Goal: Answer question/provide support

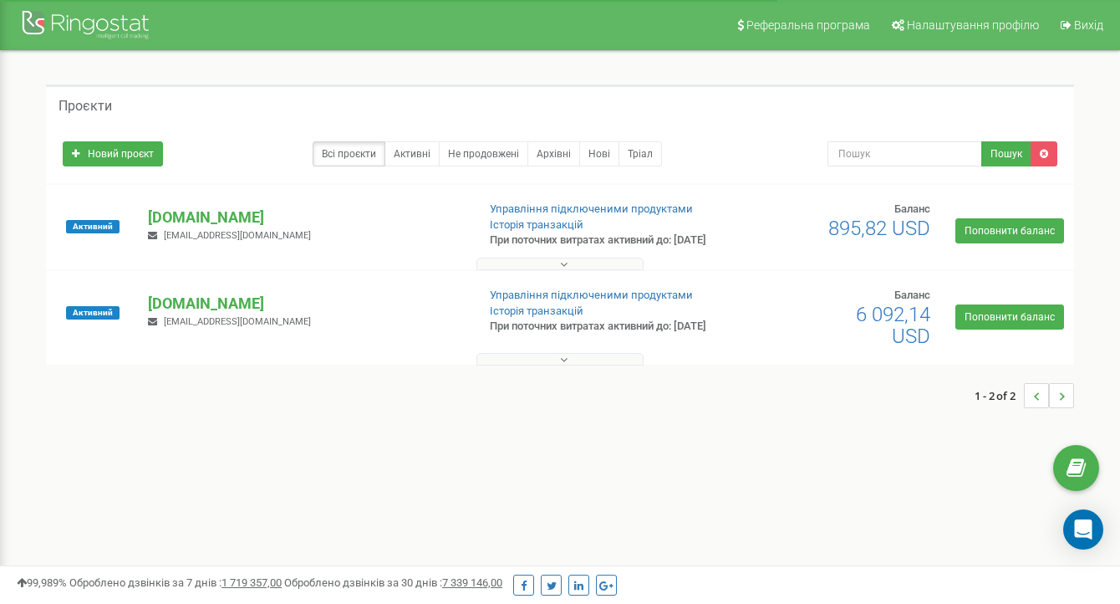
drag, startPoint x: 196, startPoint y: 224, endPoint x: 146, endPoint y: 429, distance: 210.9
click at [146, 425] on div "1 - 2 of 2" at bounding box center [560, 395] width 1028 height 59
click at [213, 221] on p "[DOMAIN_NAME]" at bounding box center [305, 217] width 315 height 22
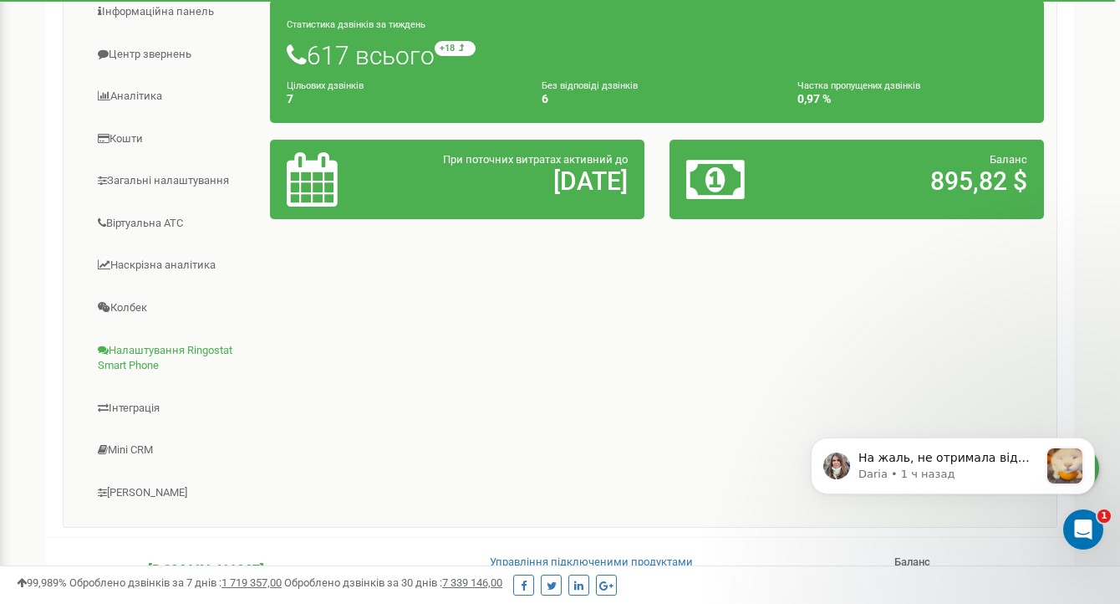
scroll to position [268, 0]
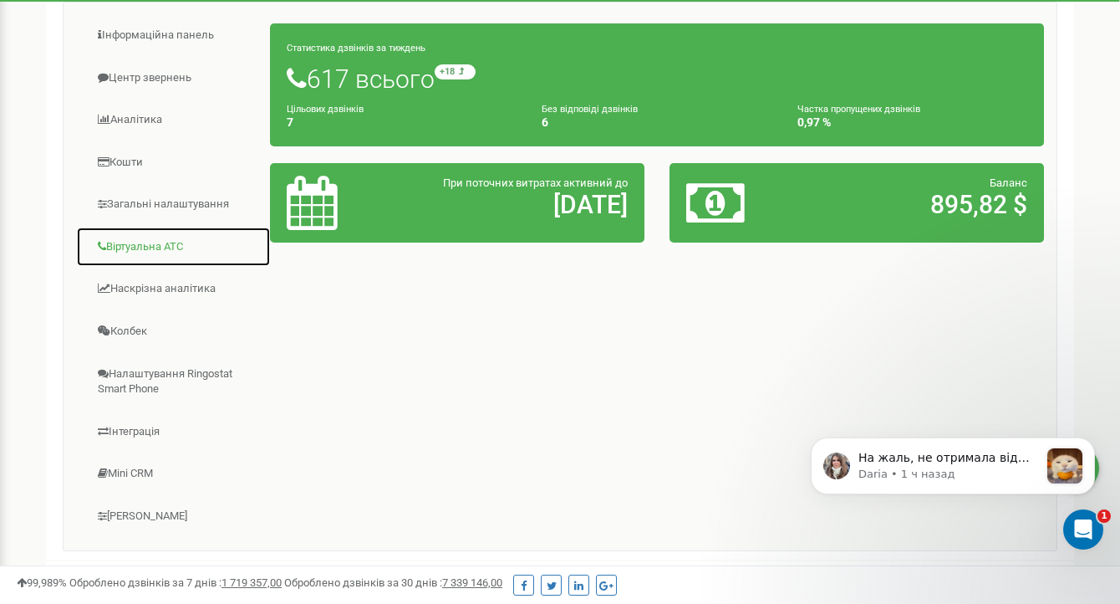
click at [144, 263] on link "Віртуальна АТС" at bounding box center [173, 247] width 195 height 41
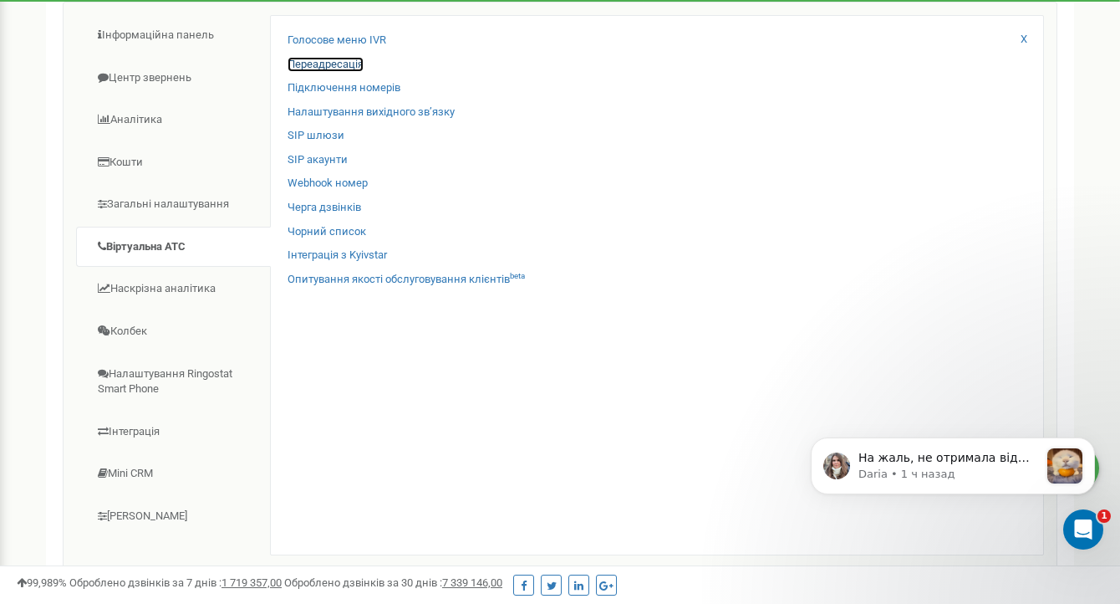
click at [331, 73] on link "Переадресація" at bounding box center [326, 65] width 76 height 16
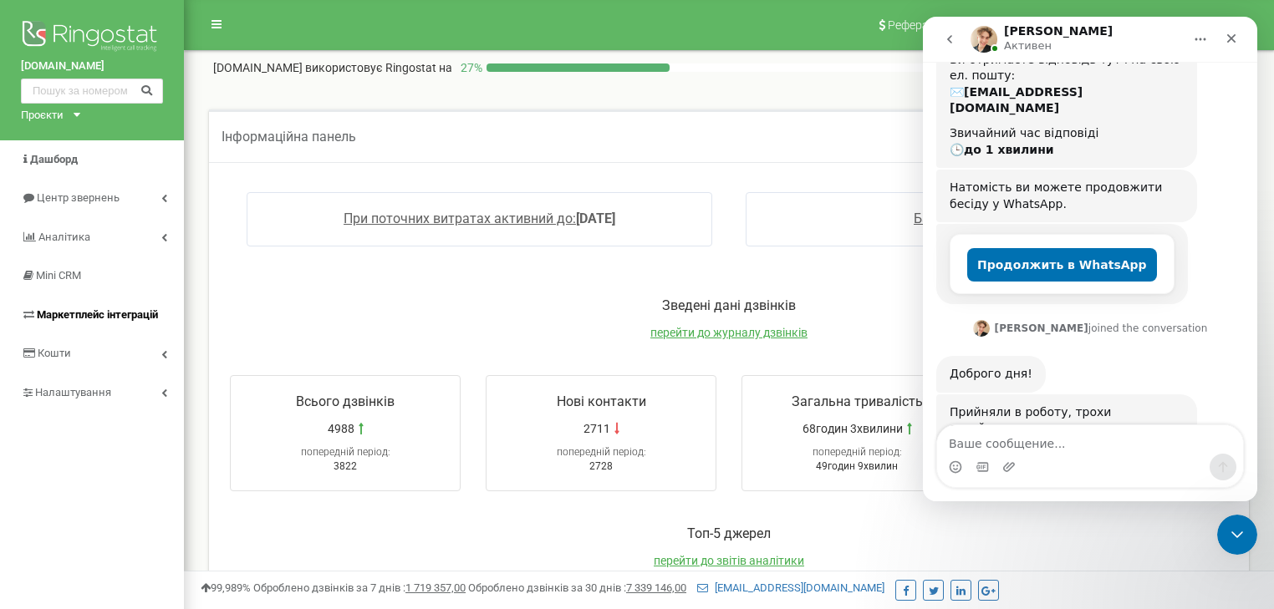
scroll to position [344, 0]
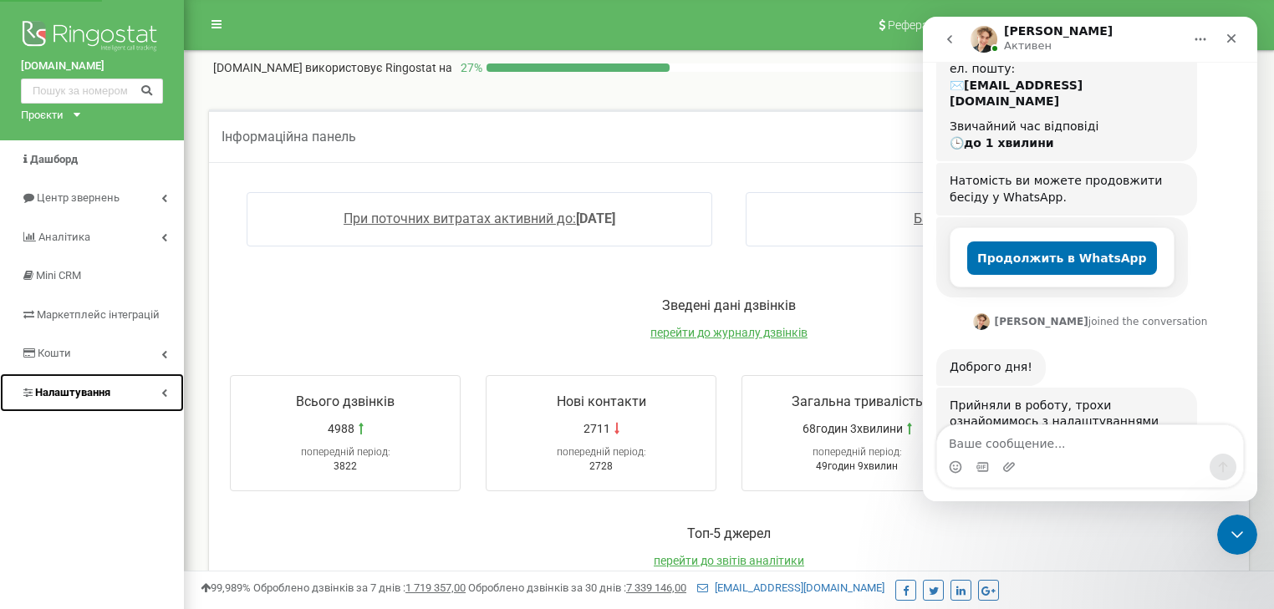
click at [83, 395] on span "Налаштування" at bounding box center [72, 392] width 75 height 13
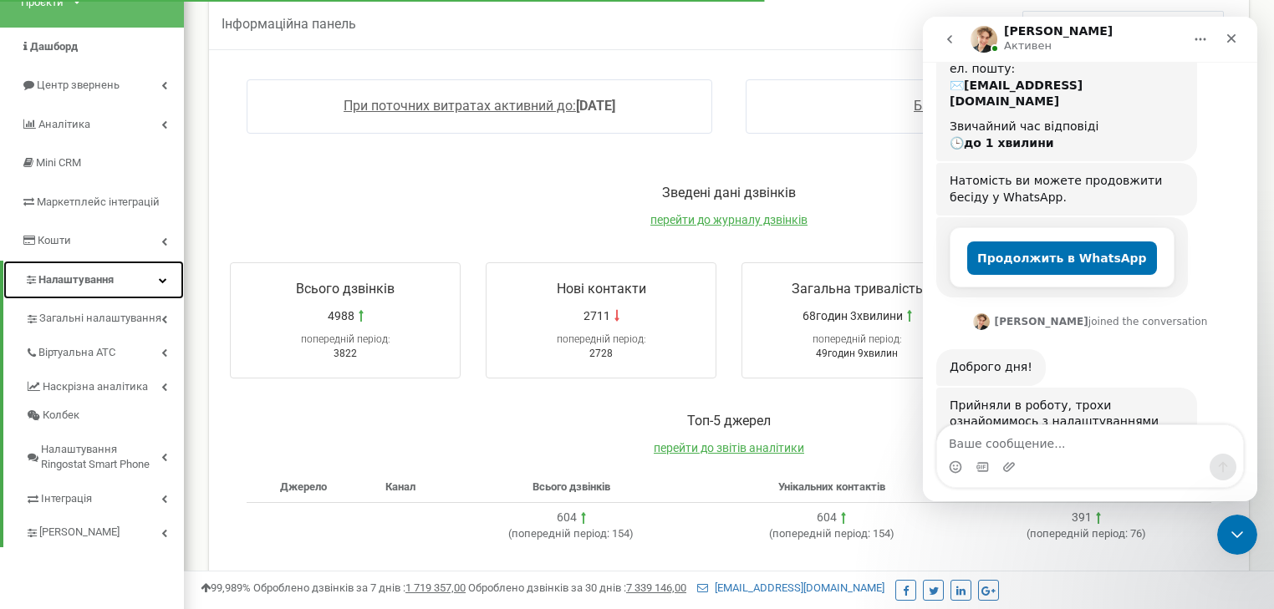
scroll to position [134, 0]
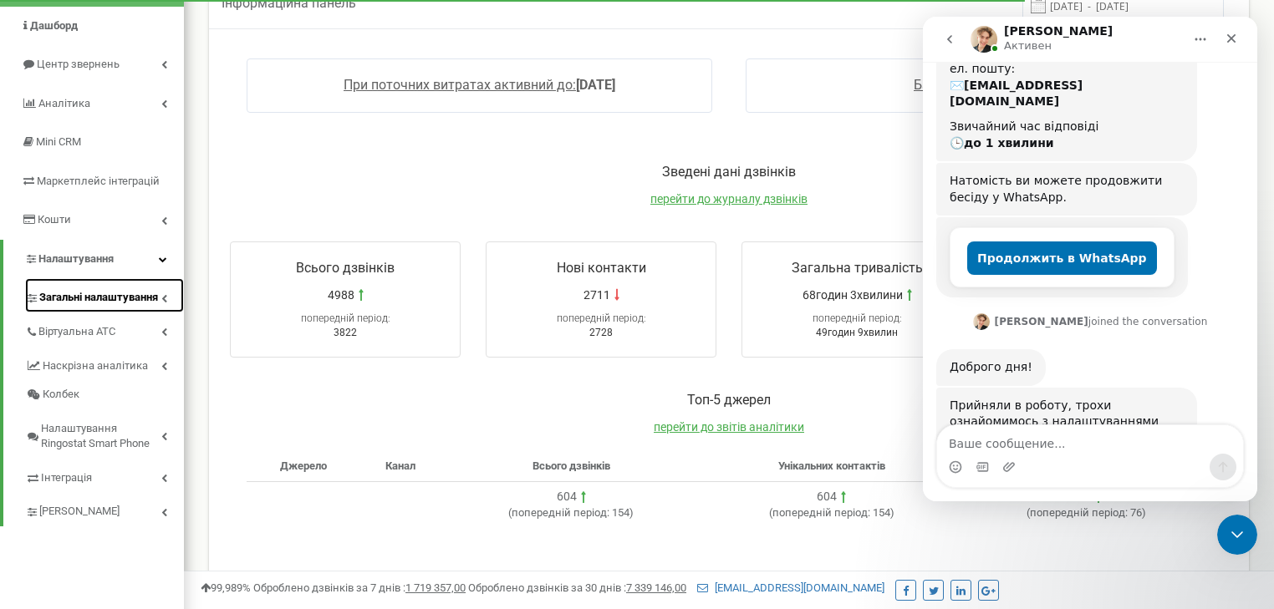
click at [127, 298] on span "Загальні налаштування" at bounding box center [98, 298] width 119 height 16
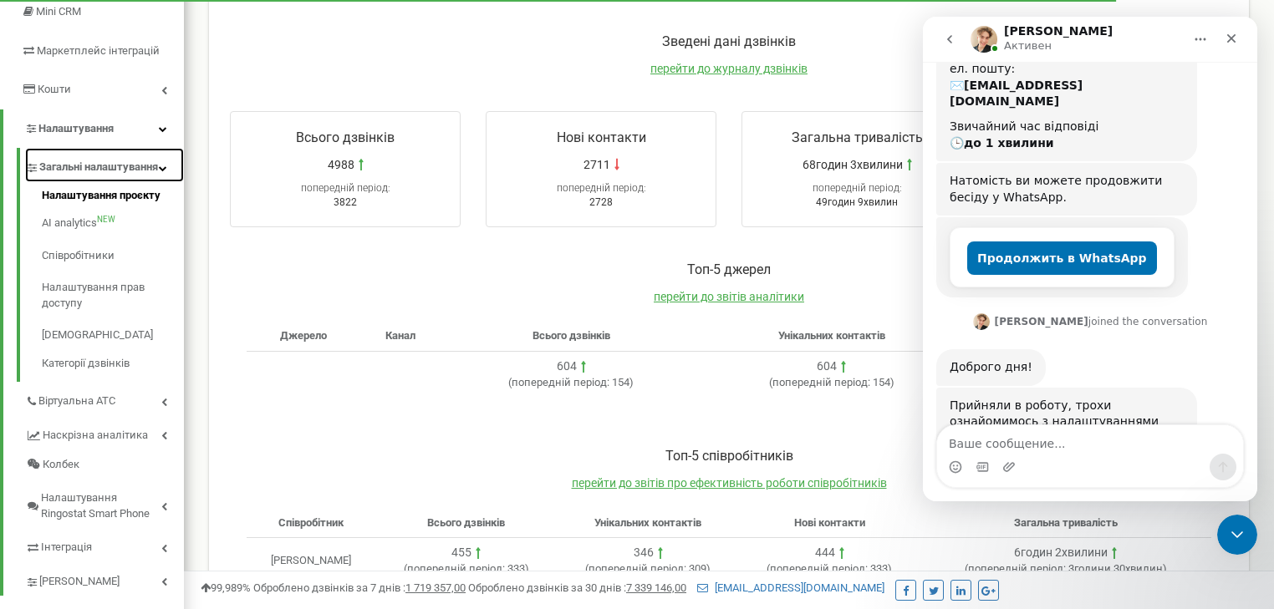
scroll to position [268, 0]
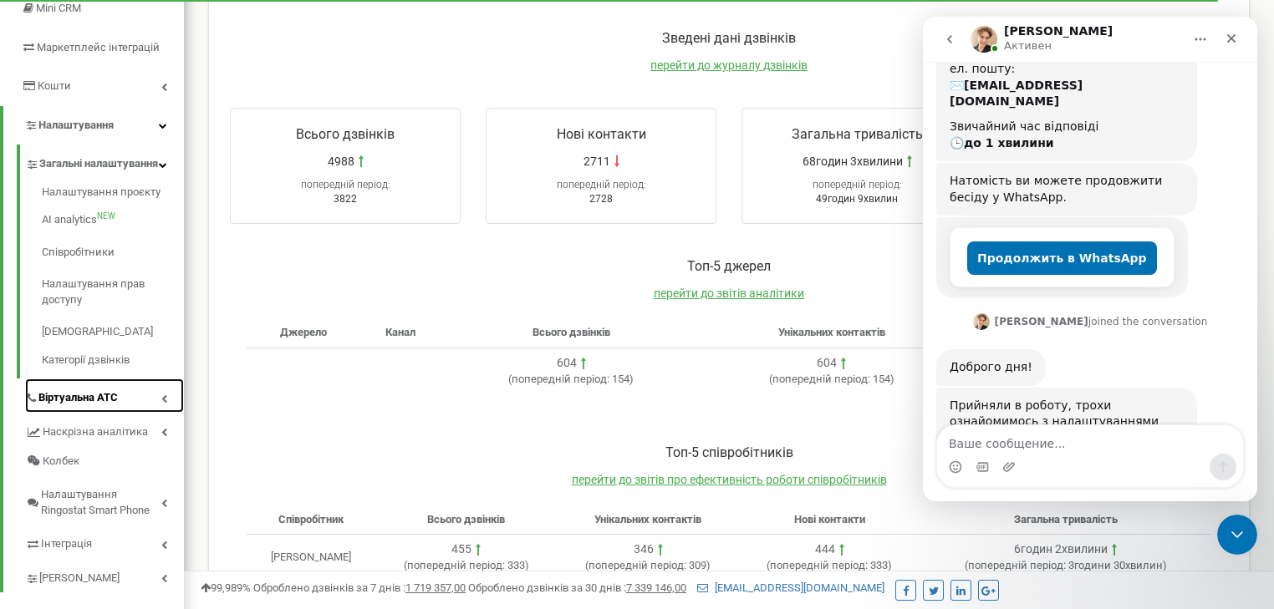
click at [113, 406] on span "Віртуальна АТС" at bounding box center [77, 398] width 79 height 16
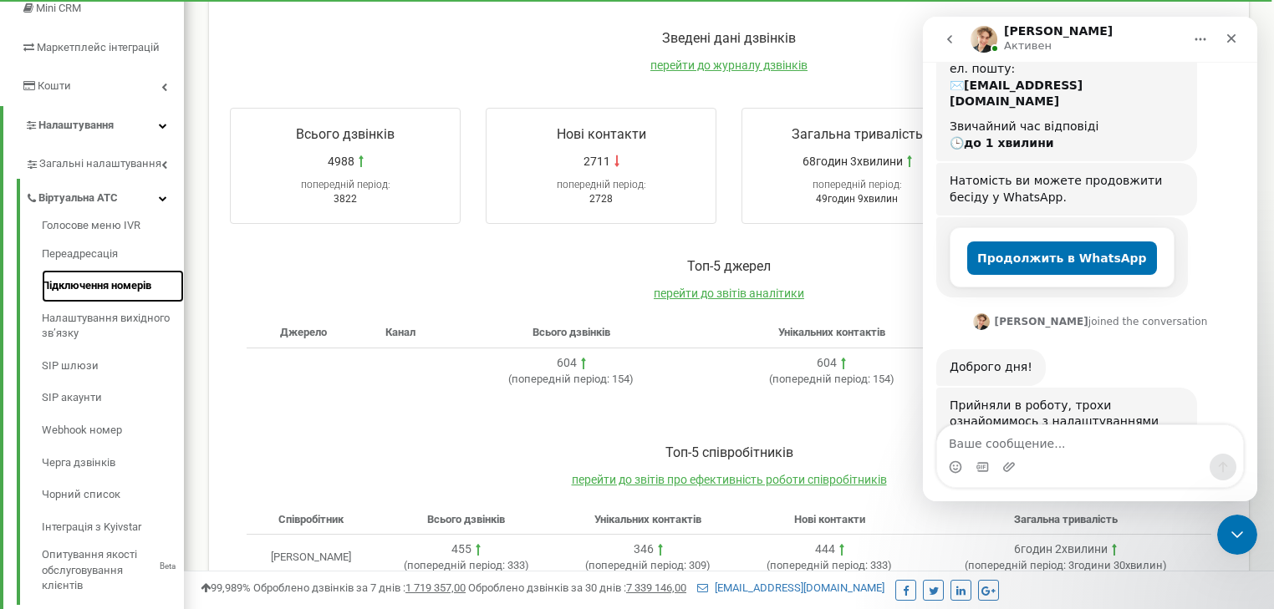
click at [100, 294] on link "Підключення номерів" at bounding box center [113, 286] width 142 height 33
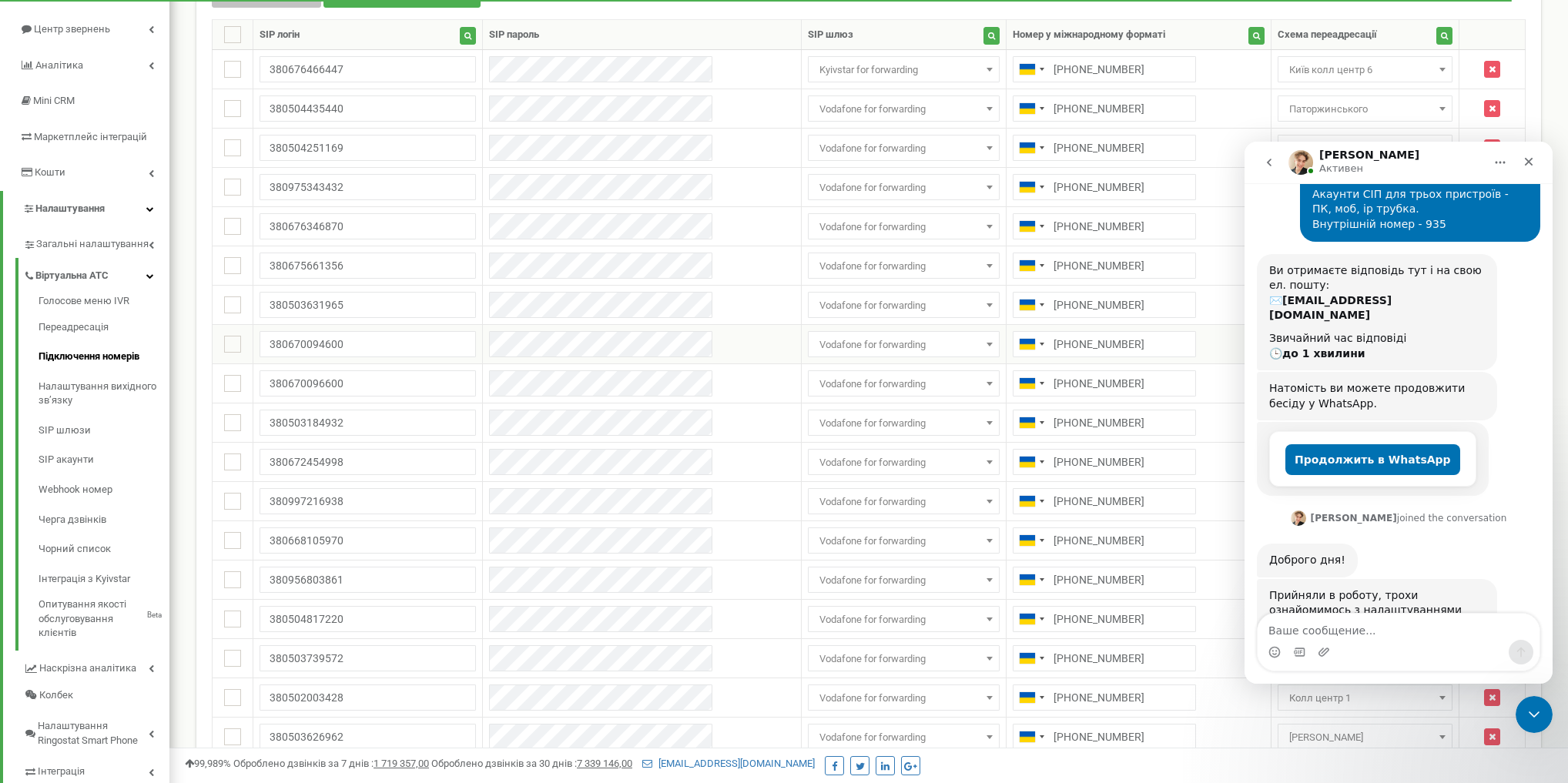
scroll to position [123, 0]
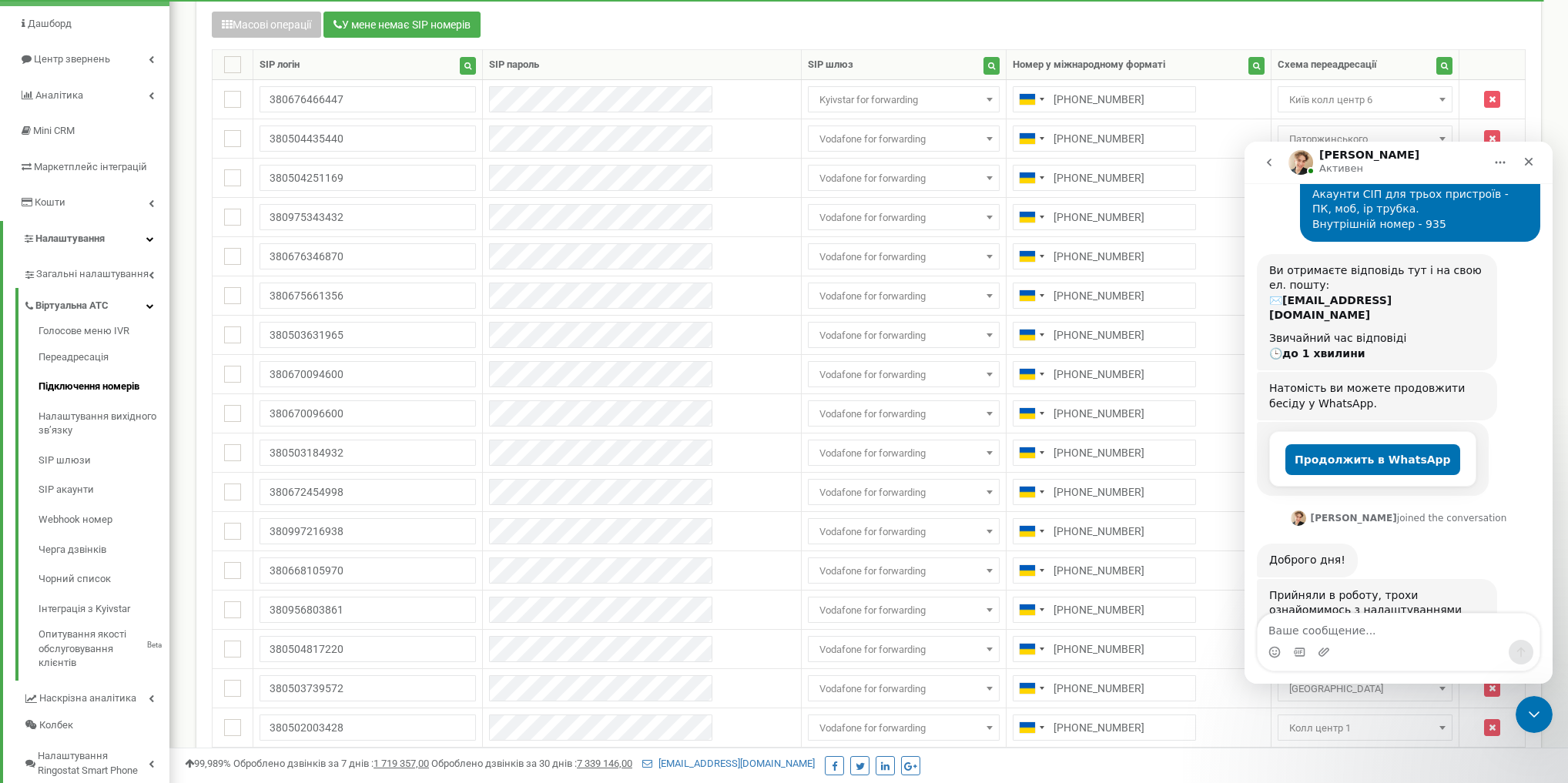
click at [1173, 162] on icon "Главная" at bounding box center [1500, 162] width 12 height 12
click at [1173, 561] on div "Закрыть службу сообщений Intercom" at bounding box center [1532, 712] width 37 height 37
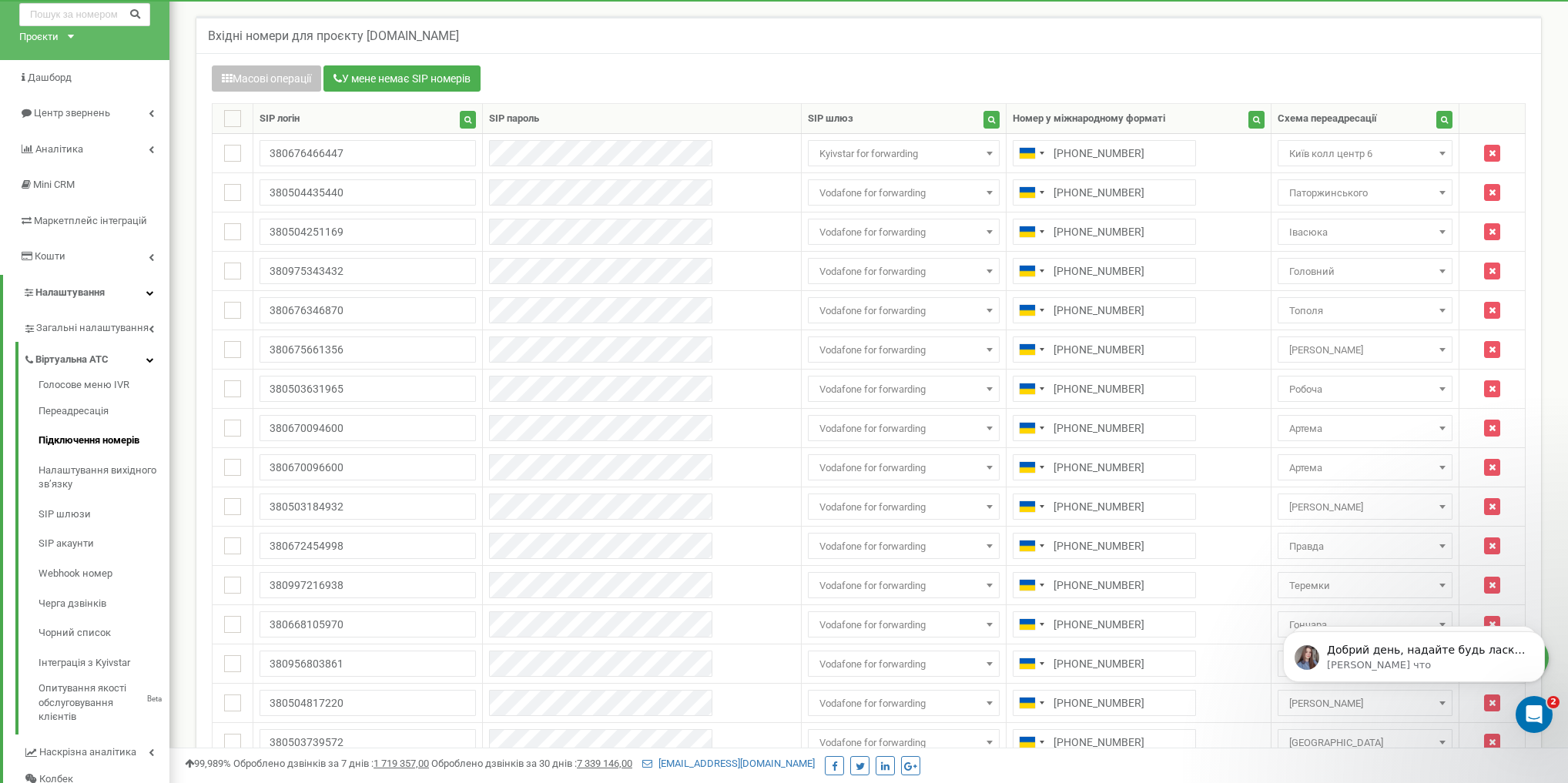
scroll to position [68, 0]
click at [1173, 561] on div "Добрий день, надайте будь ласка дату та час цього дзвінка на номер 067 009 66 0…" at bounding box center [1426, 651] width 204 height 20
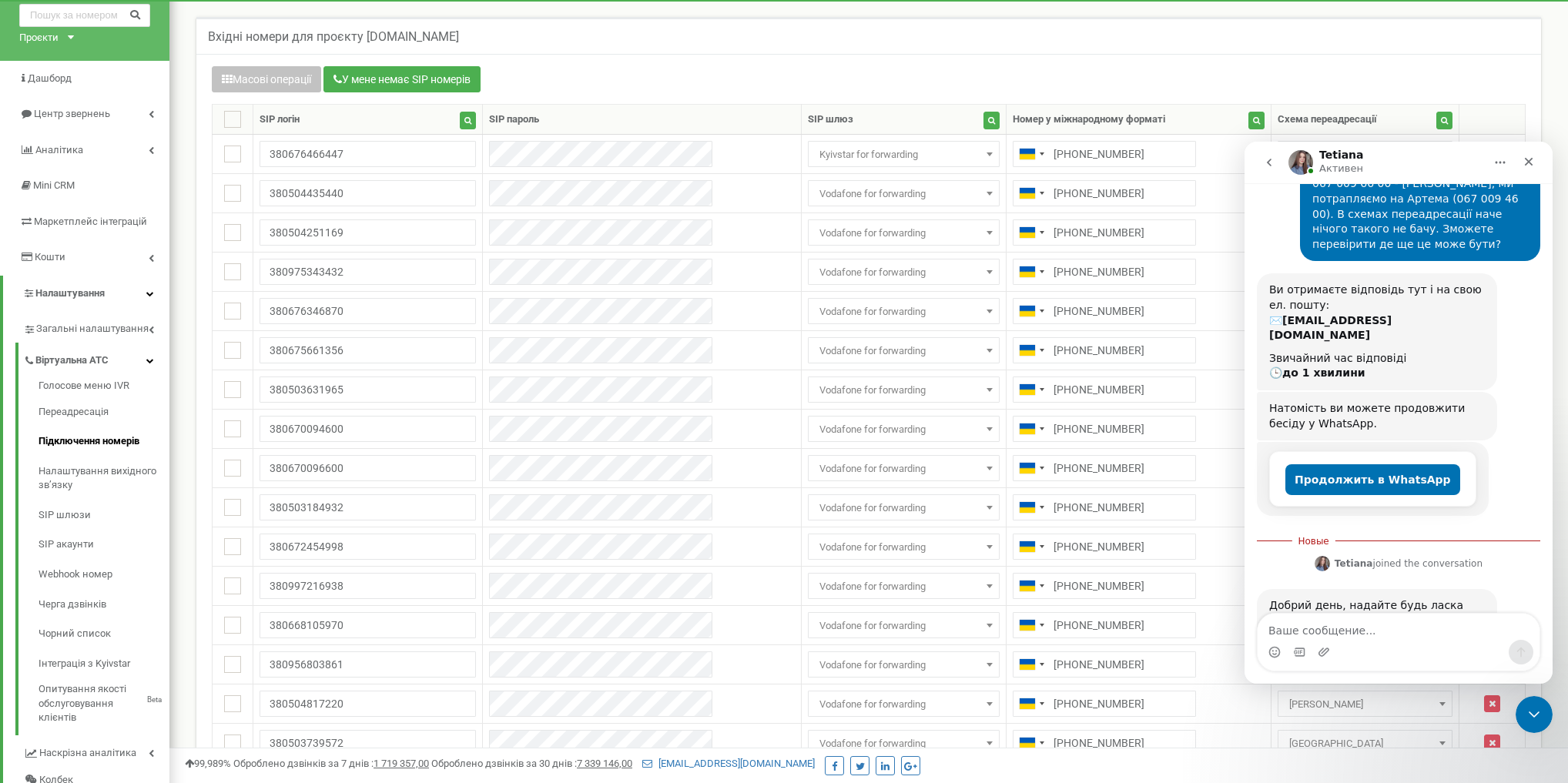
scroll to position [181, 0]
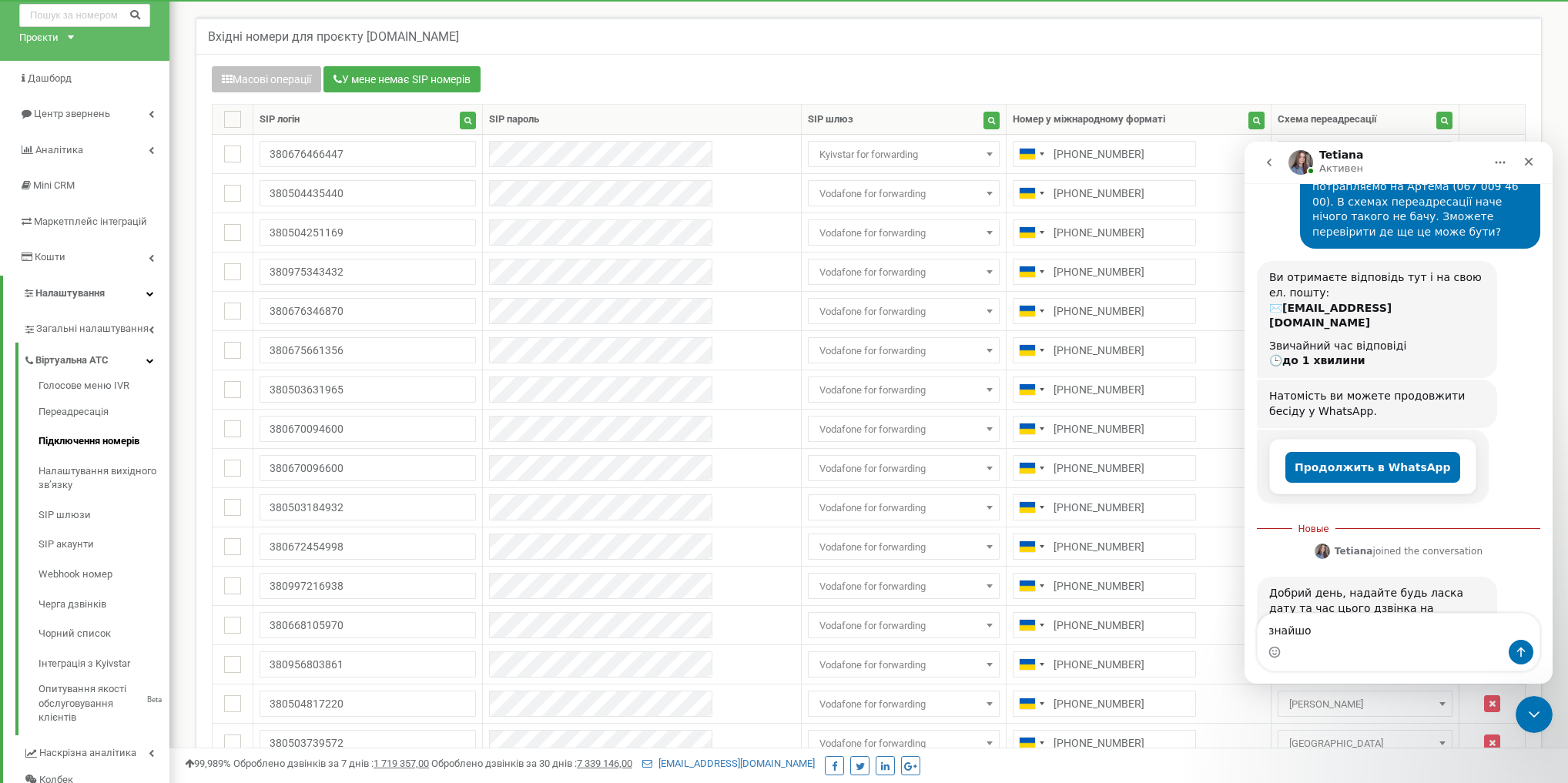
type textarea "знайшов"
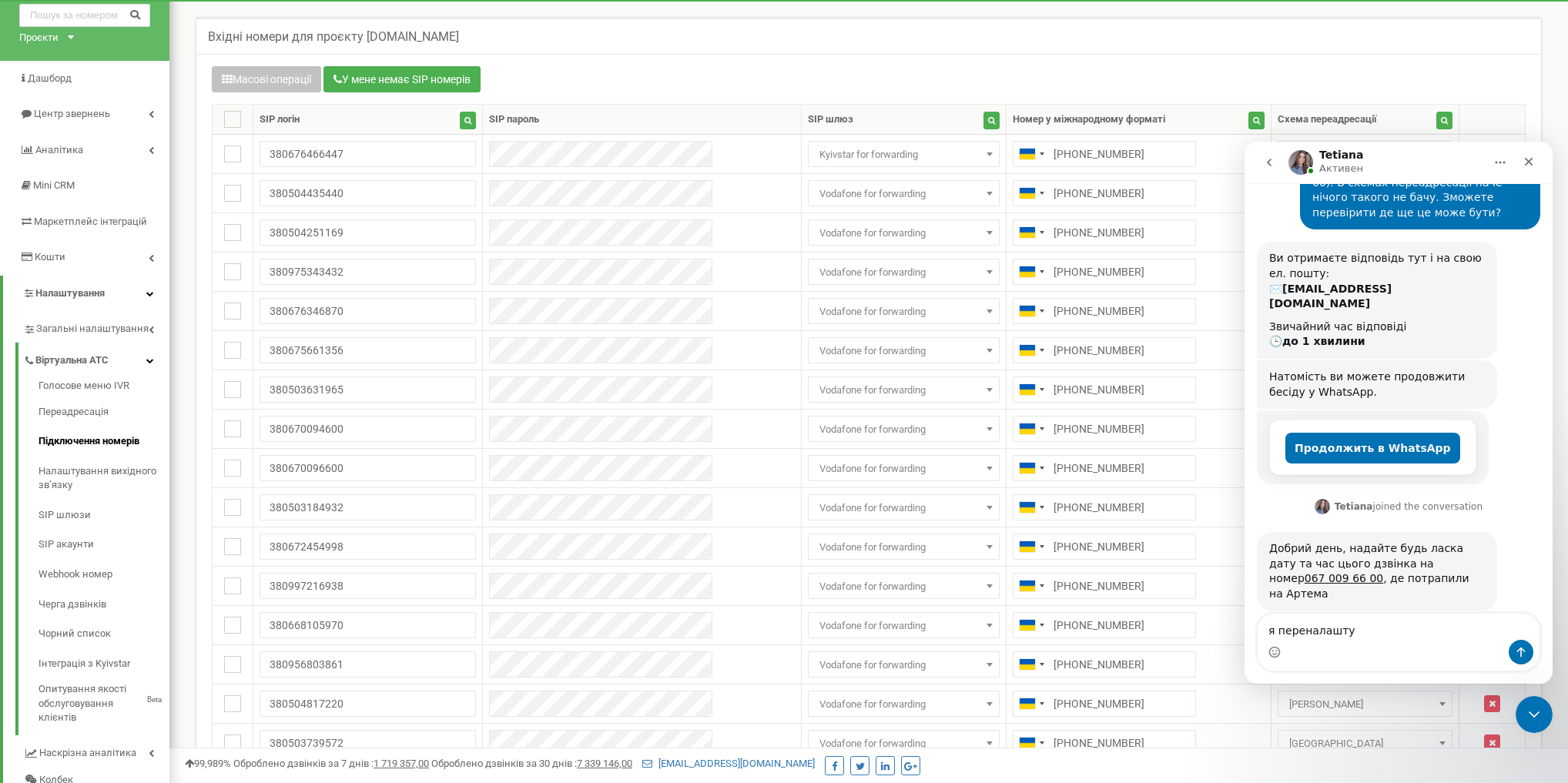
type textarea "я переналаштую"
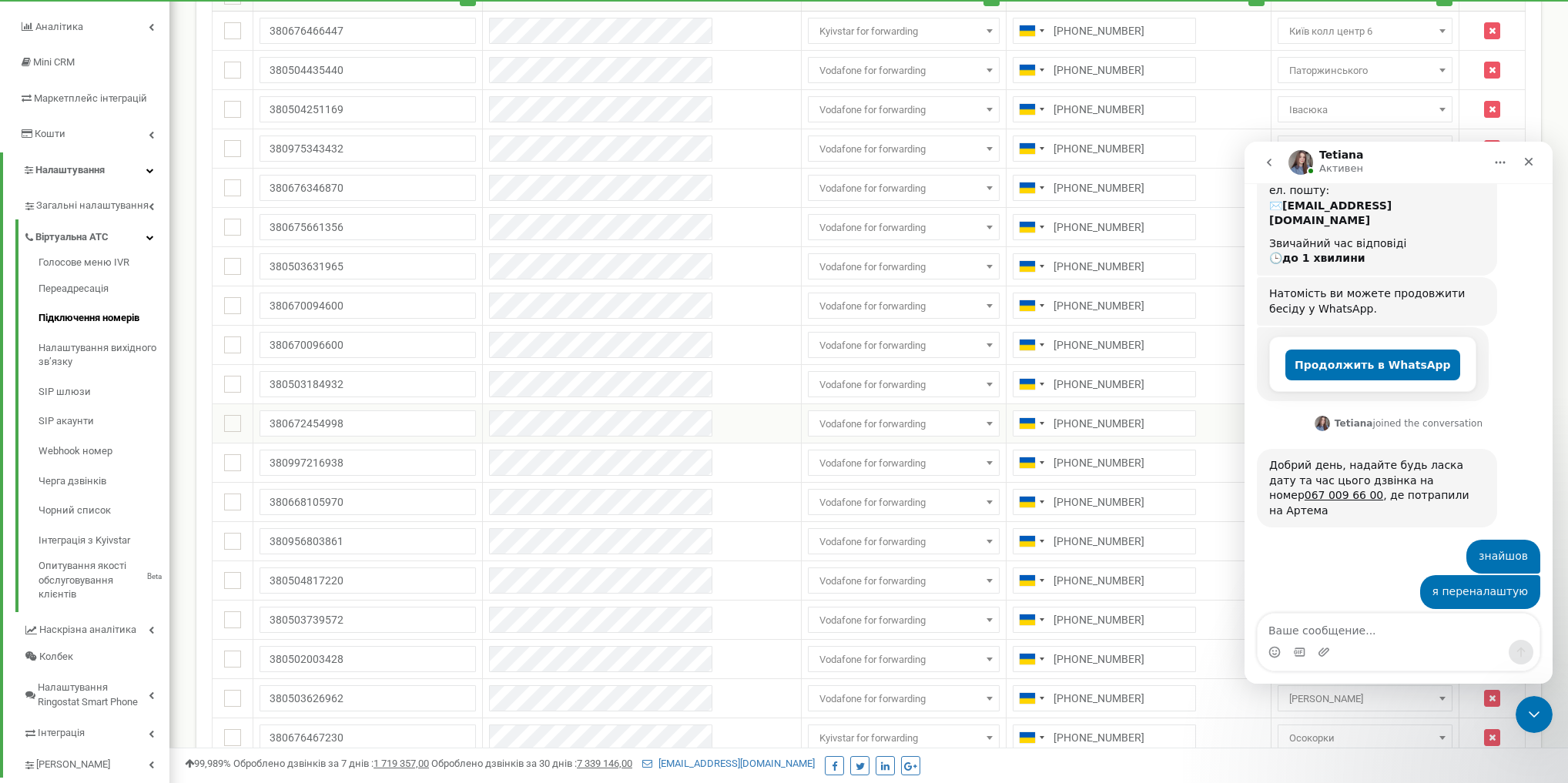
scroll to position [284, 0]
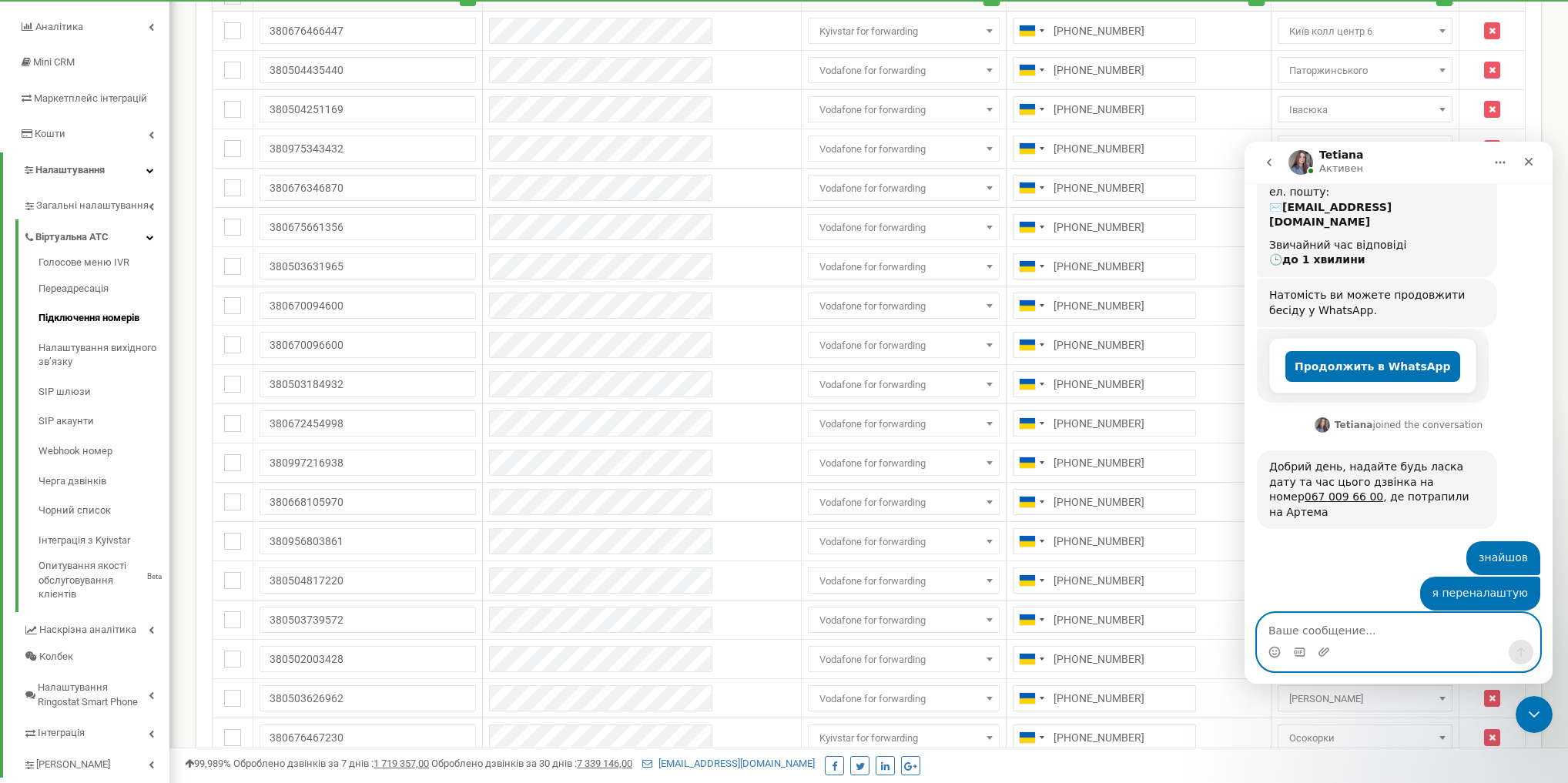
click at [1173, 561] on textarea "Ваше сообщение..." at bounding box center [1398, 626] width 282 height 26
type textarea "По цьому питанню все"
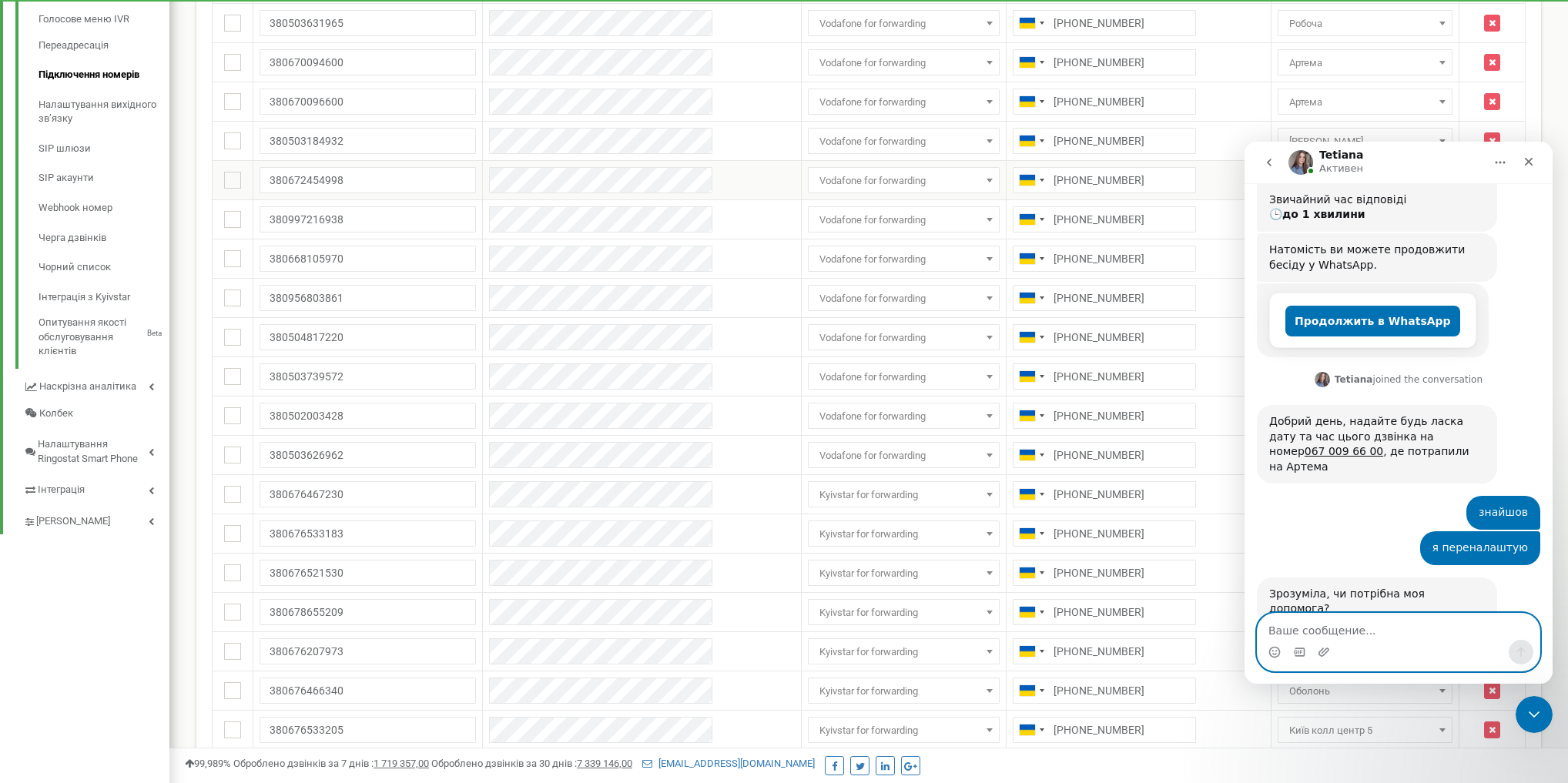
scroll to position [438, 0]
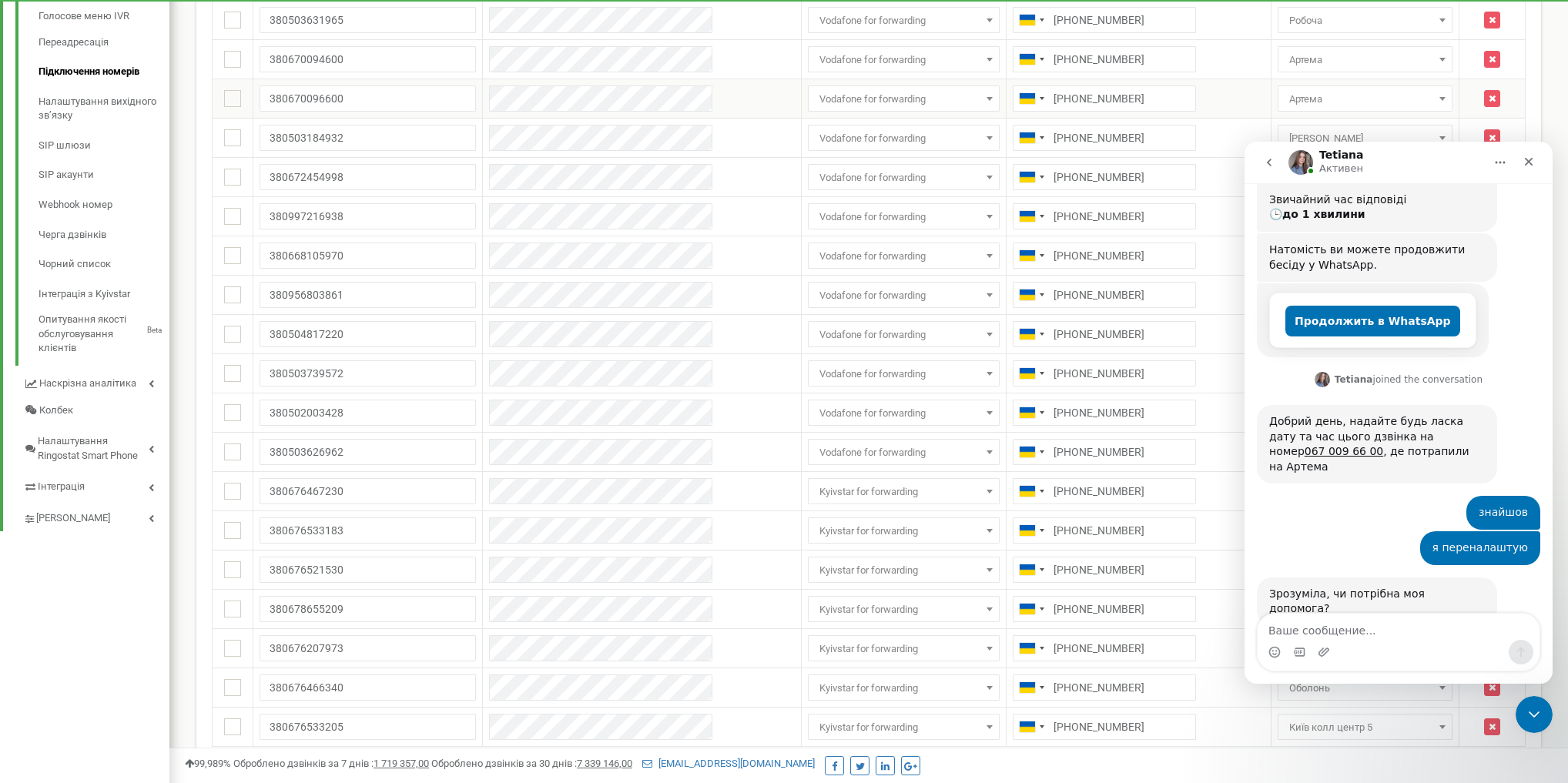
click at [1173, 101] on span "Артема" at bounding box center [1365, 99] width 164 height 21
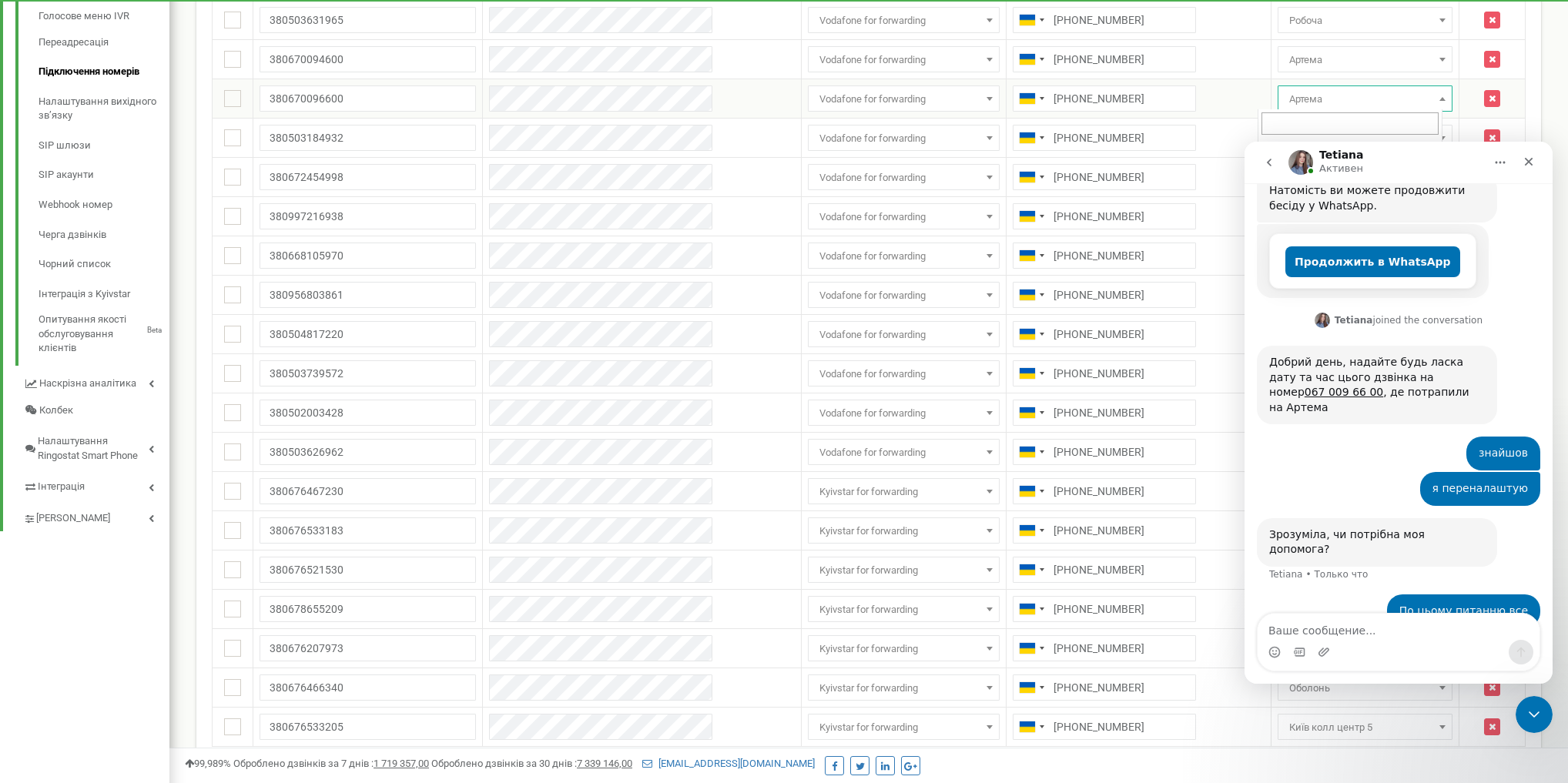
scroll to position [500, 0]
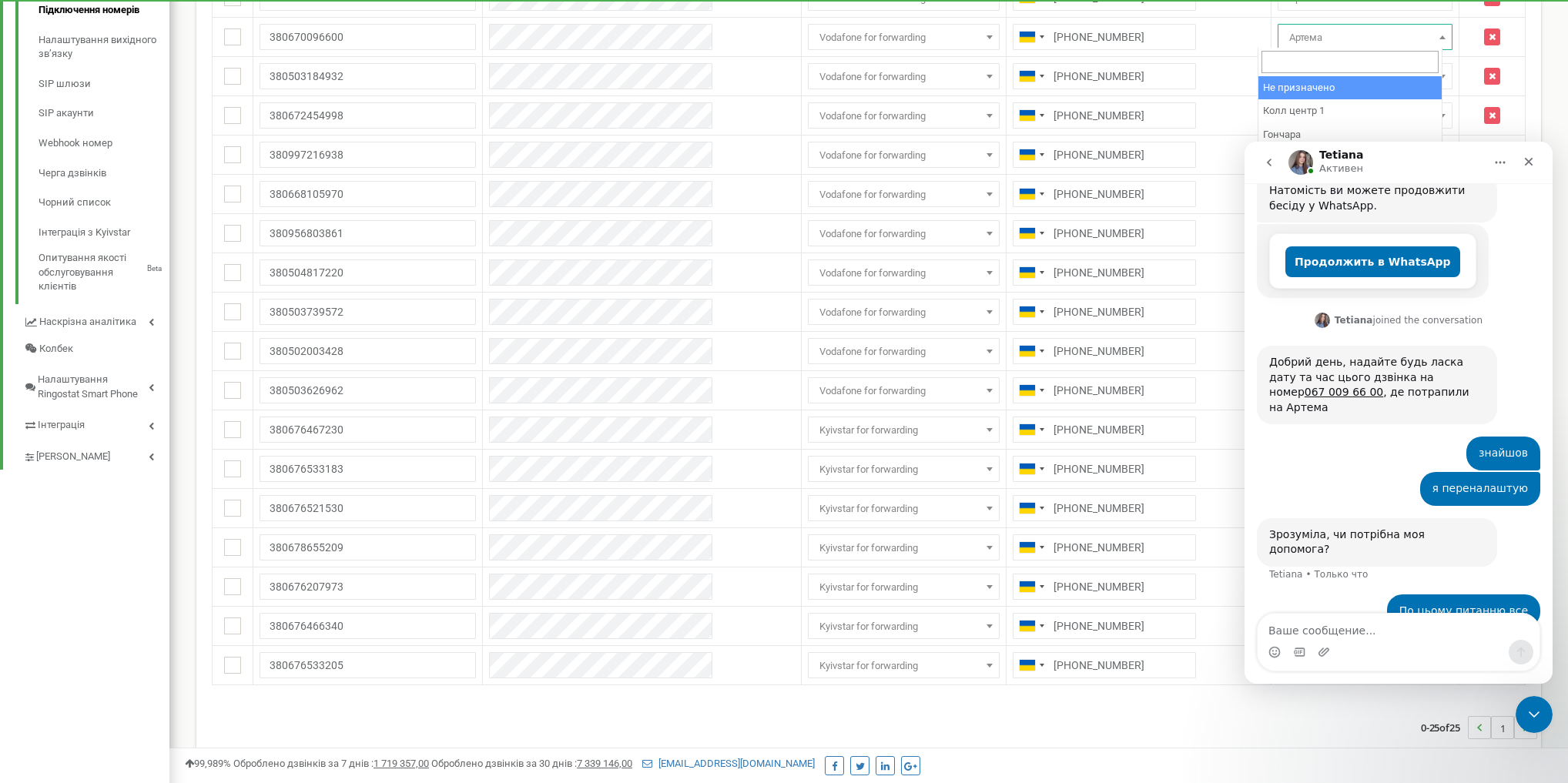
type input "О"
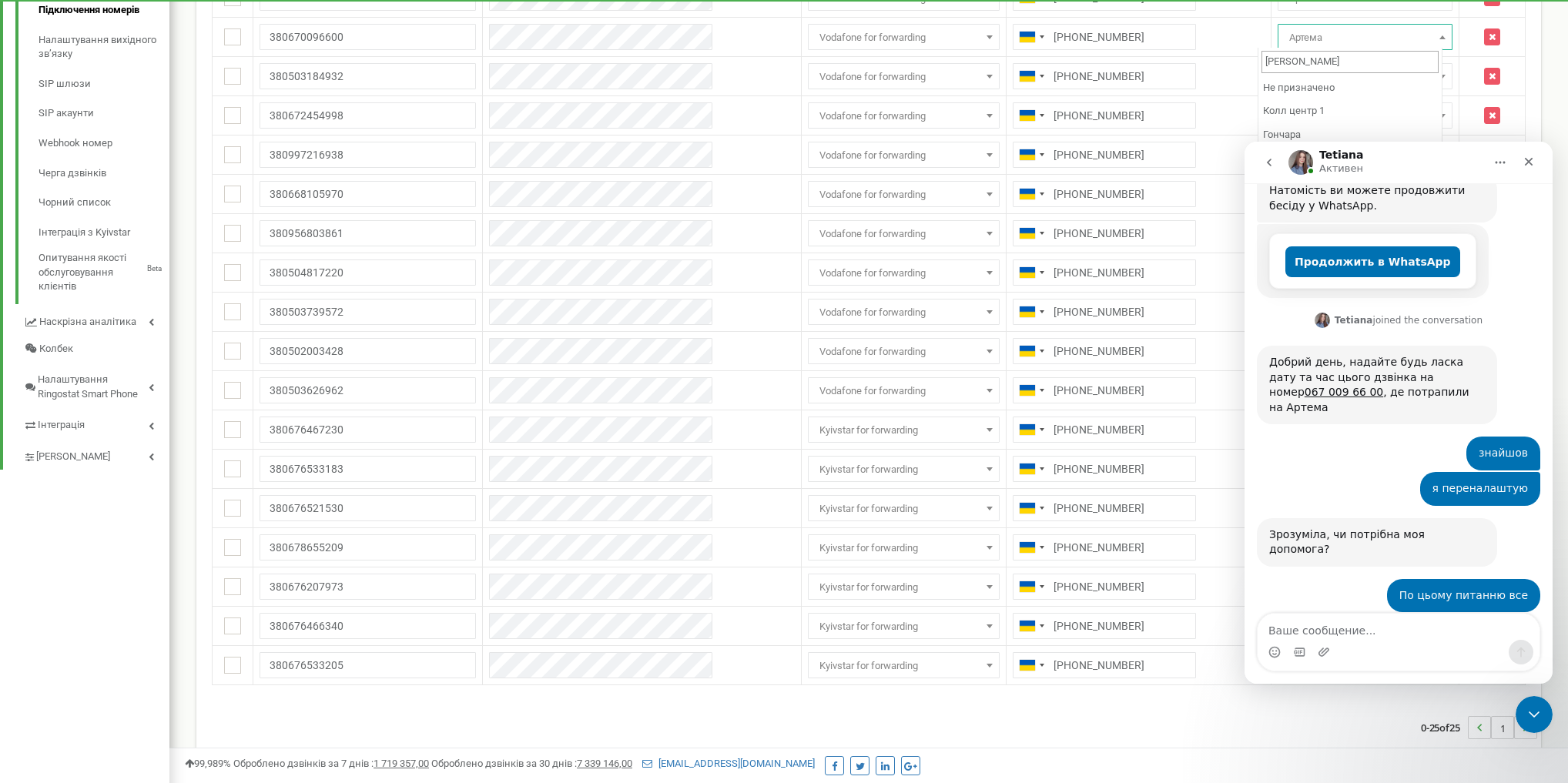
scroll to position [443, 0]
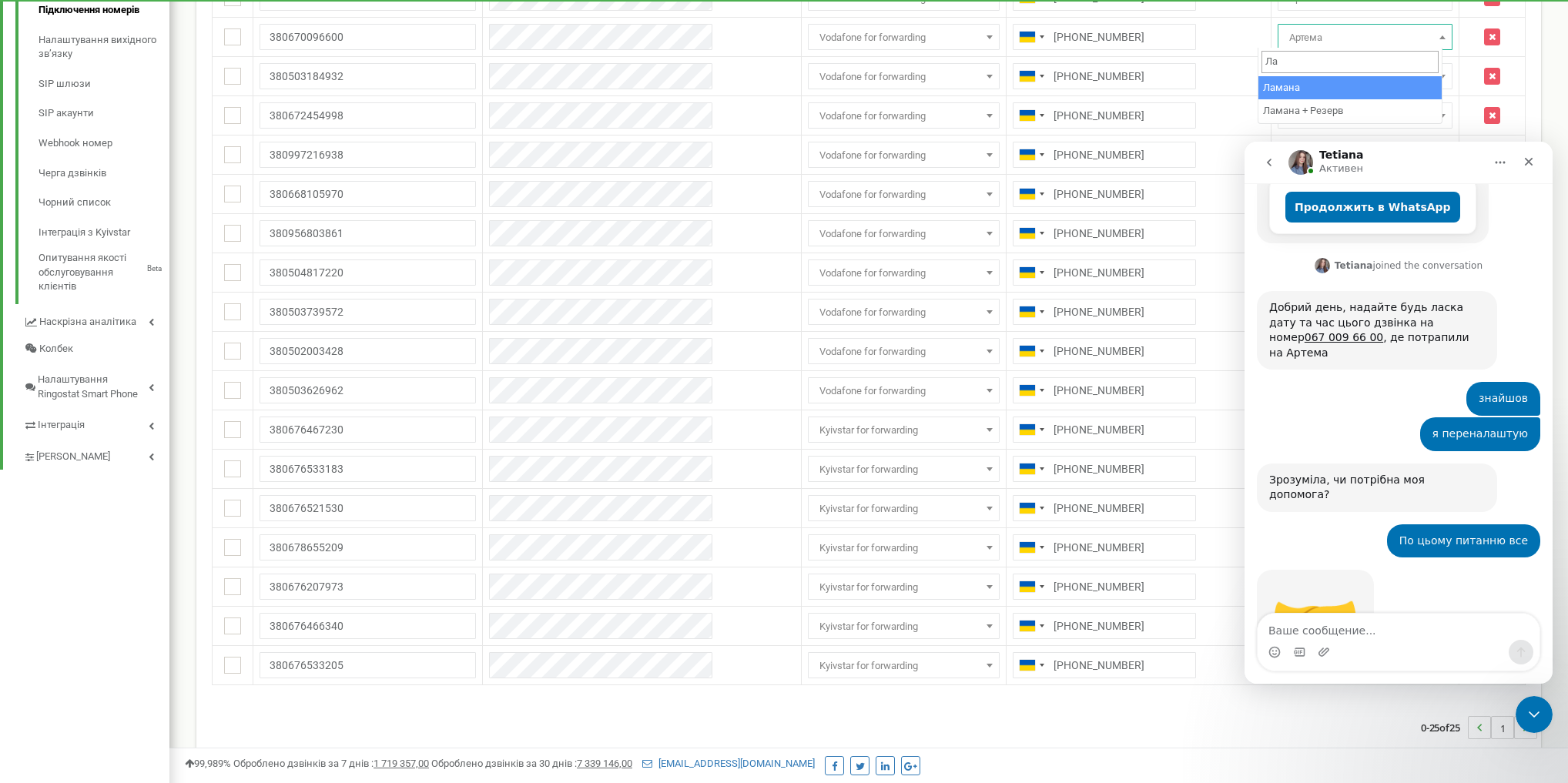
type input "Ла"
select select "241631"
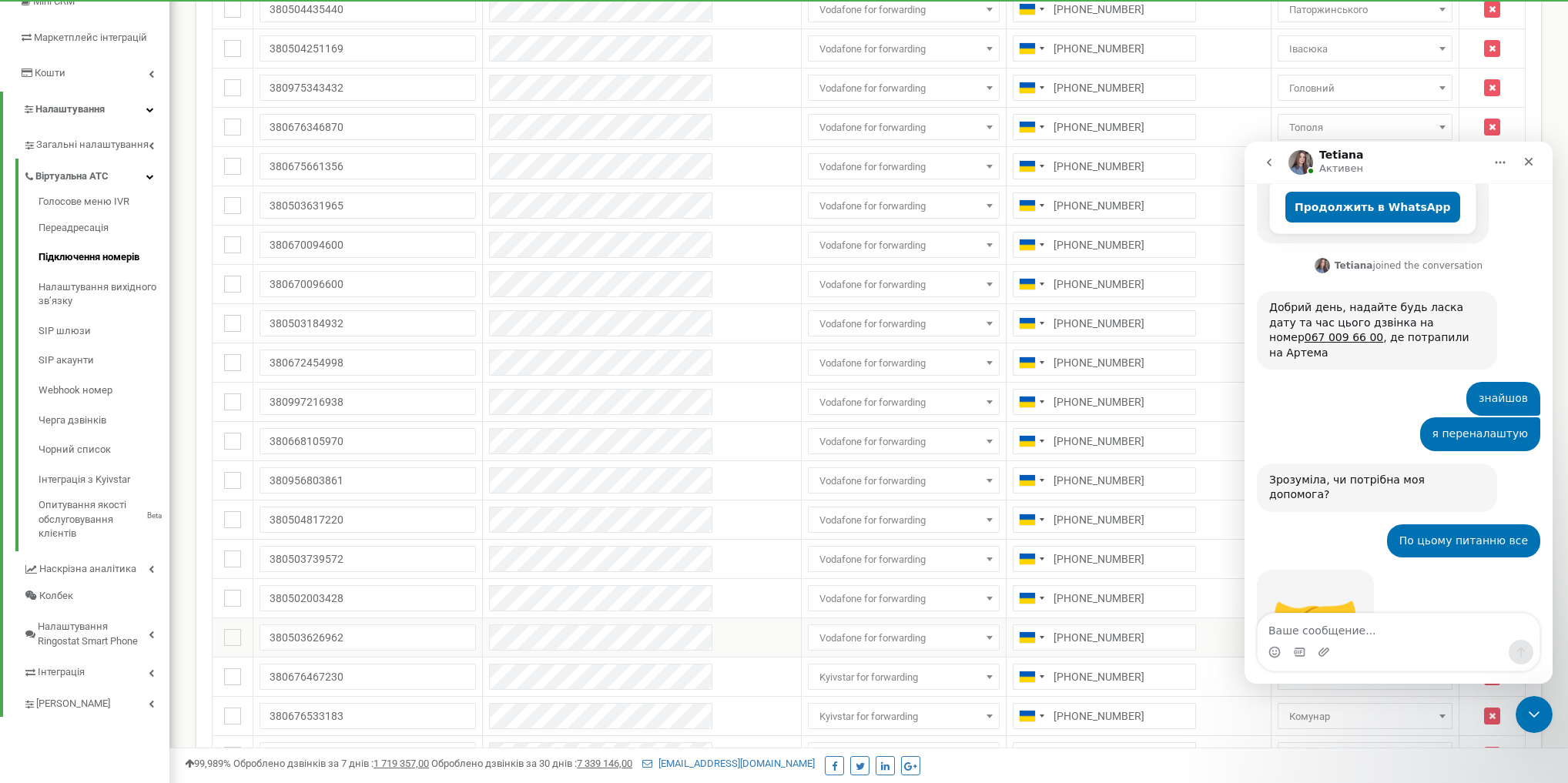
scroll to position [0, 0]
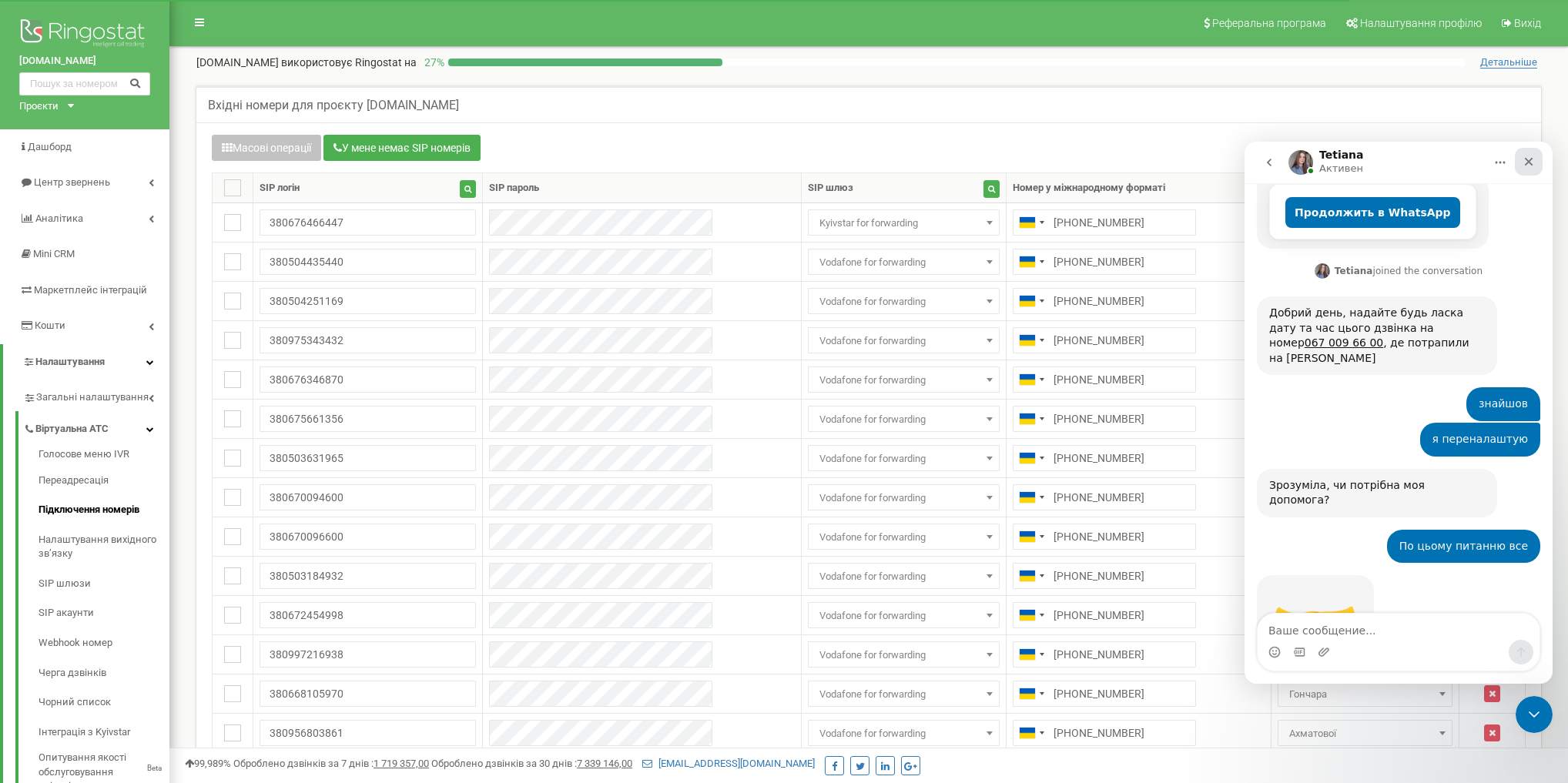
scroll to position [443, 0]
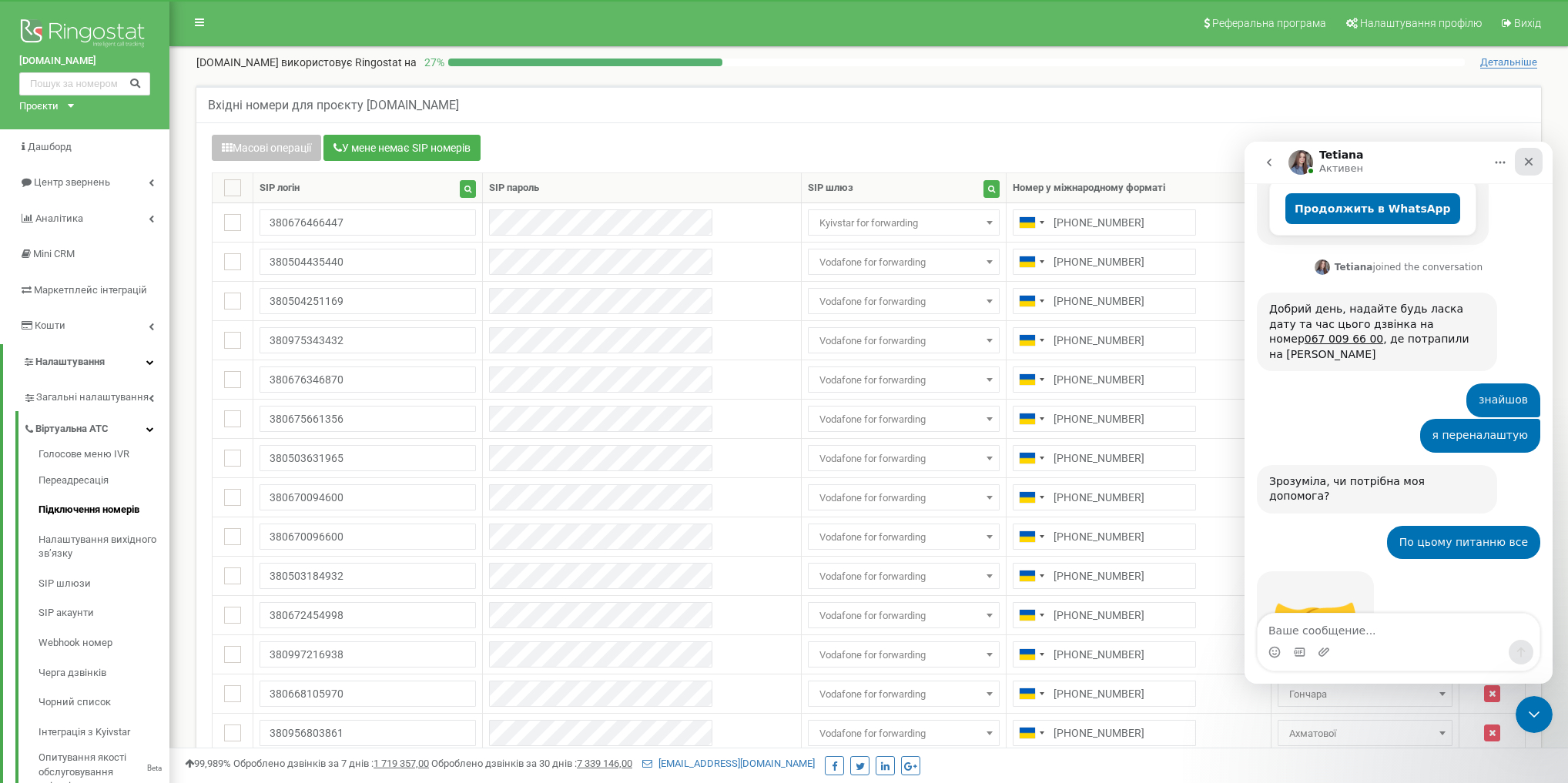
click at [1523, 158] on icon "Закрыть" at bounding box center [1528, 161] width 12 height 12
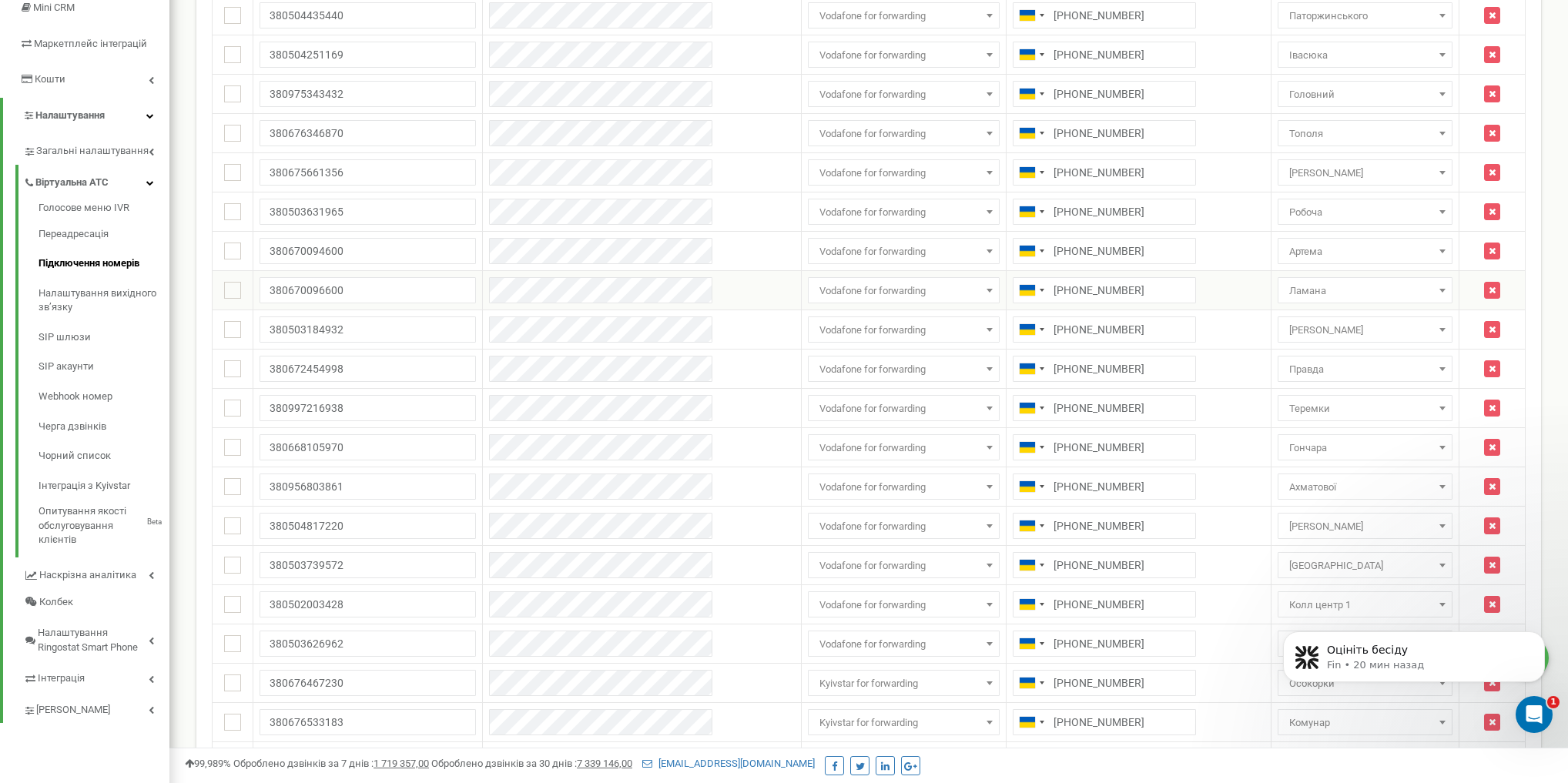
scroll to position [0, 0]
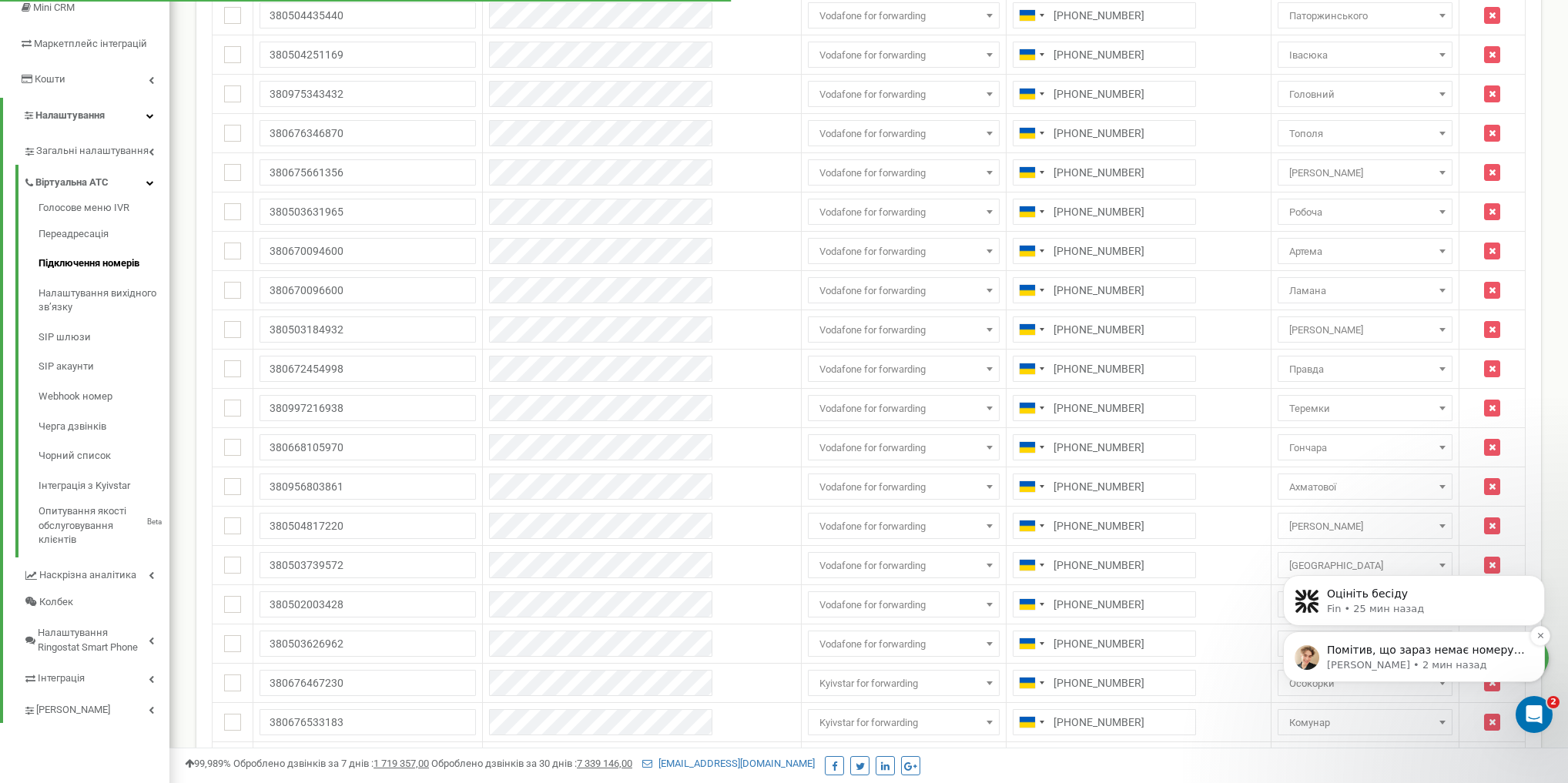
click at [1387, 657] on p "Помітив, що зараз немає номеру 0507518428 в проекті, це звичайна сім, та його п…" at bounding box center [1426, 650] width 199 height 16
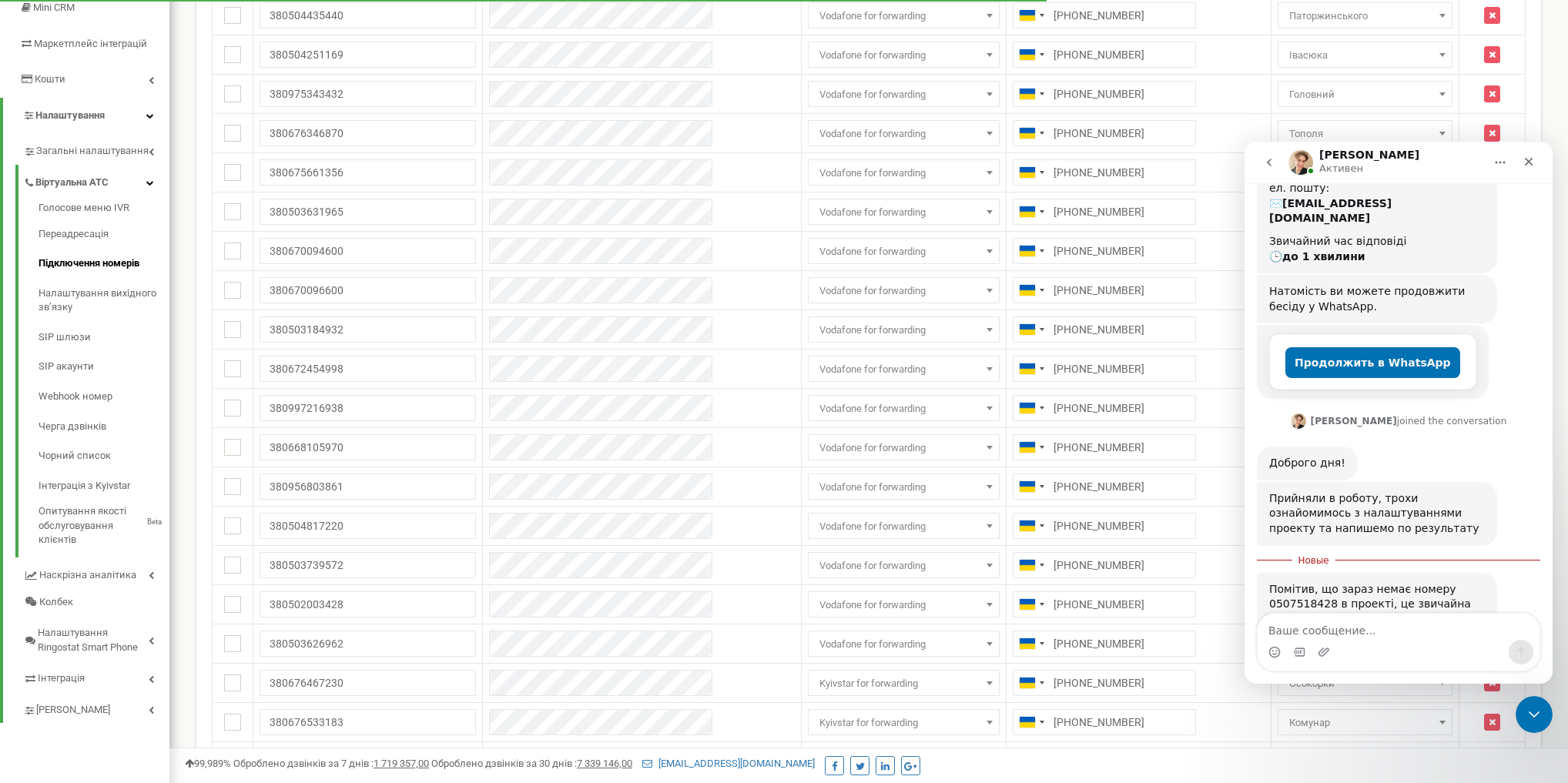
scroll to position [326, 0]
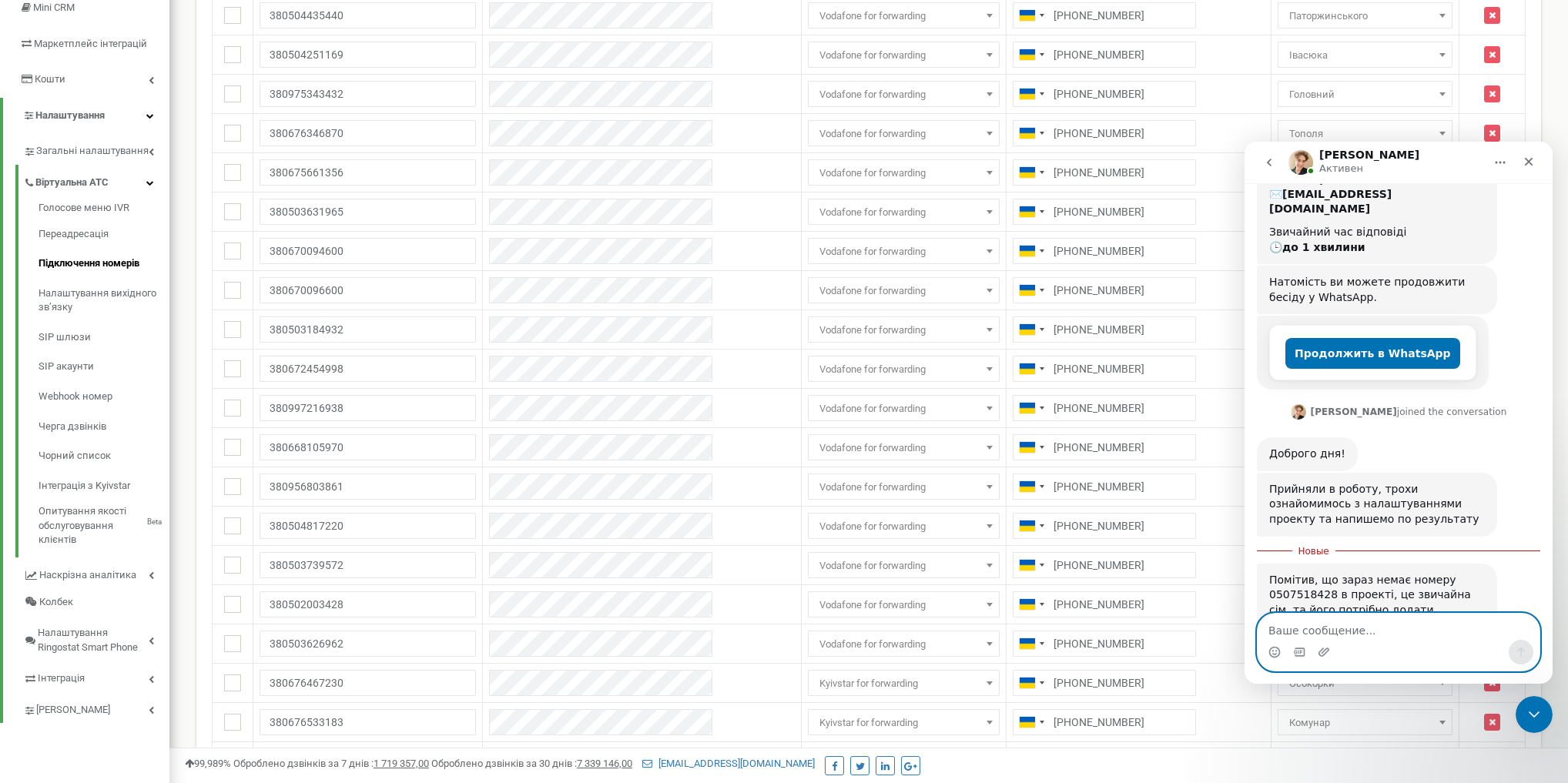
drag, startPoint x: 1328, startPoint y: 539, endPoint x: 1340, endPoint y: 622, distance: 83.9
click at [1340, 622] on textarea "Ваше сообщение..." at bounding box center [1398, 626] width 282 height 26
type textarea "Так, це будуть налаштування переадресації у оператора"
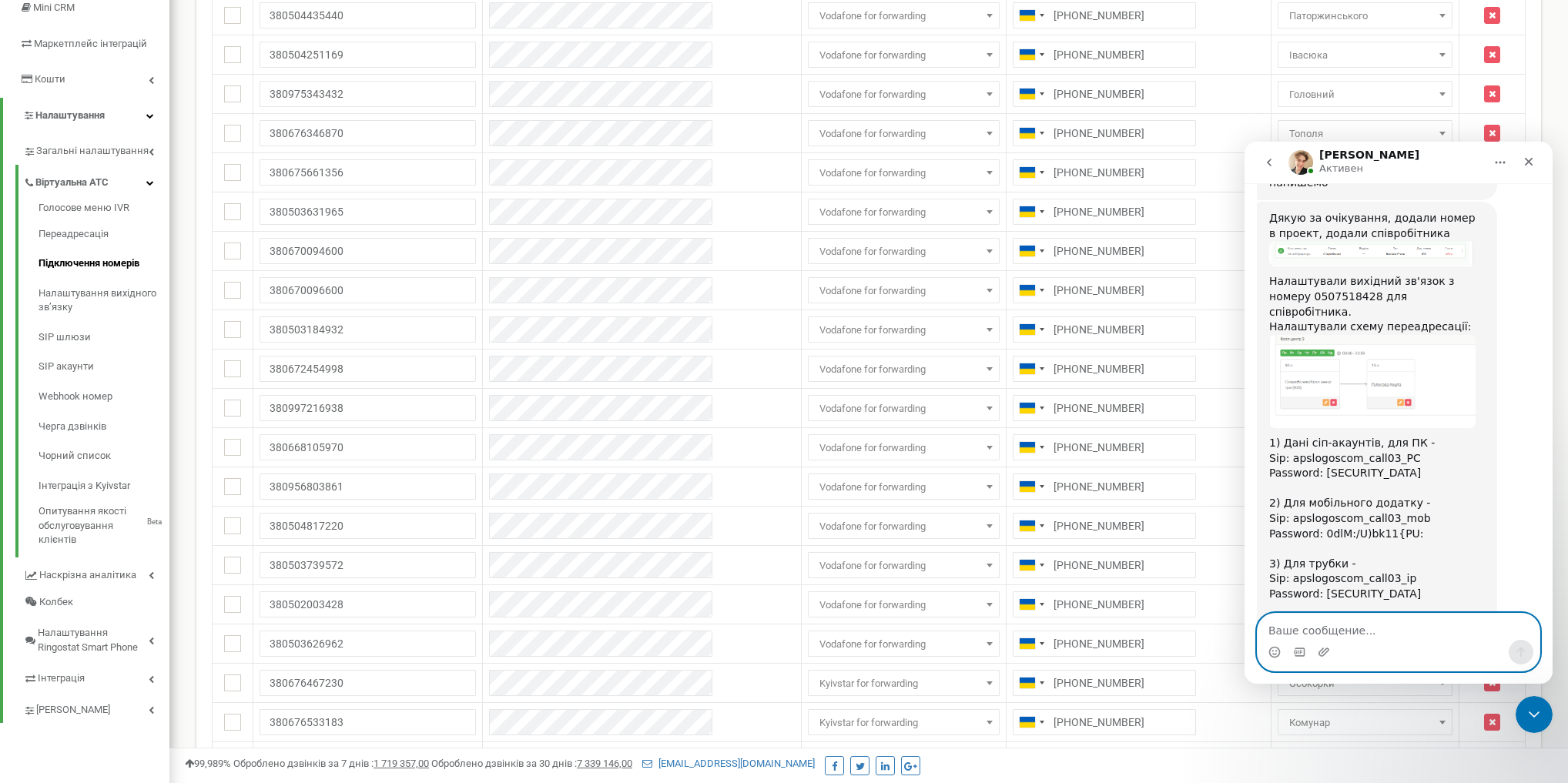
scroll to position [925, 0]
